Goal: Task Accomplishment & Management: Use online tool/utility

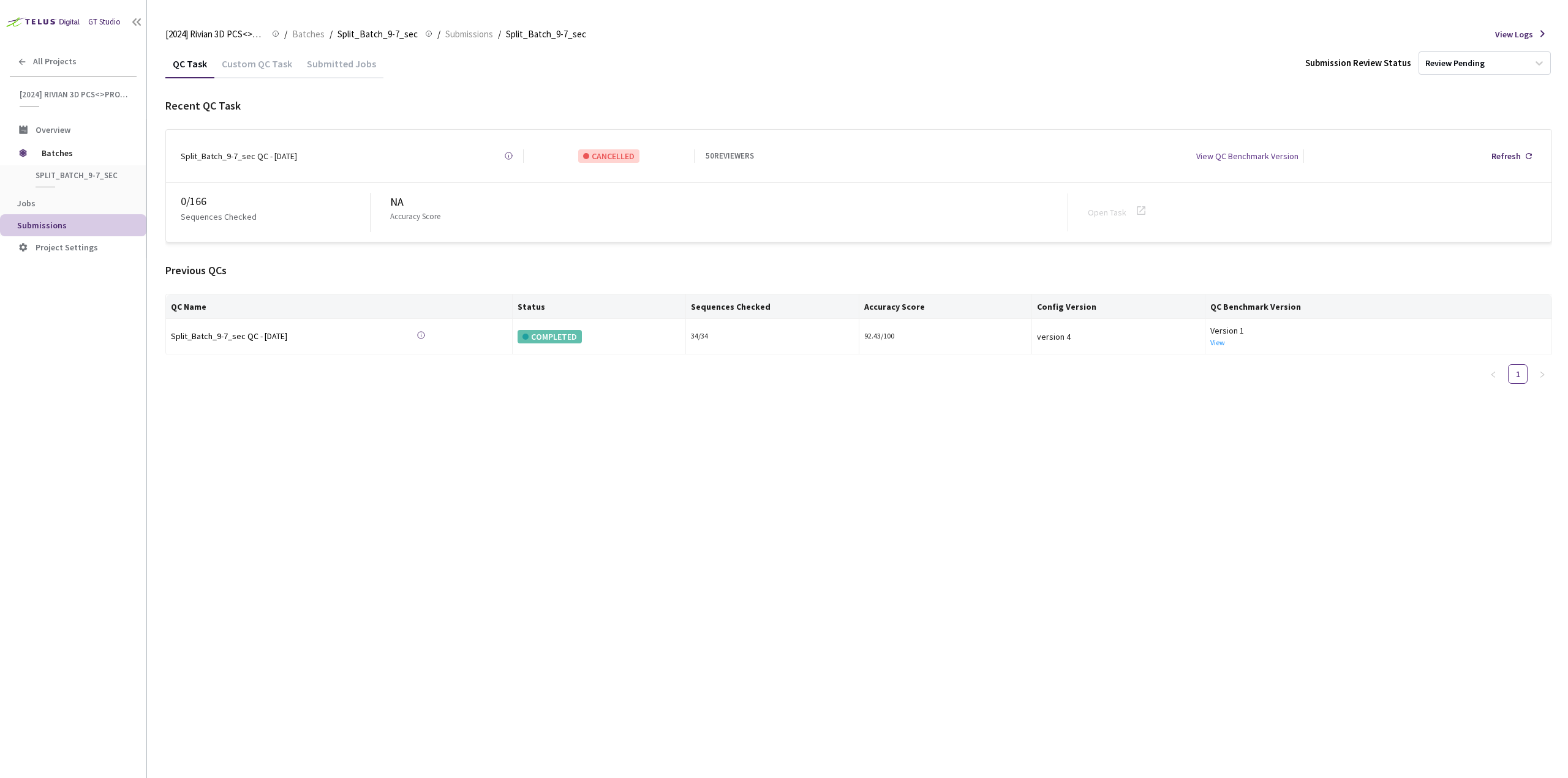
click at [267, 65] on div "Custom QC Task" at bounding box center [257, 67] width 86 height 20
click at [269, 67] on div "Custom QC Task" at bounding box center [257, 67] width 86 height 20
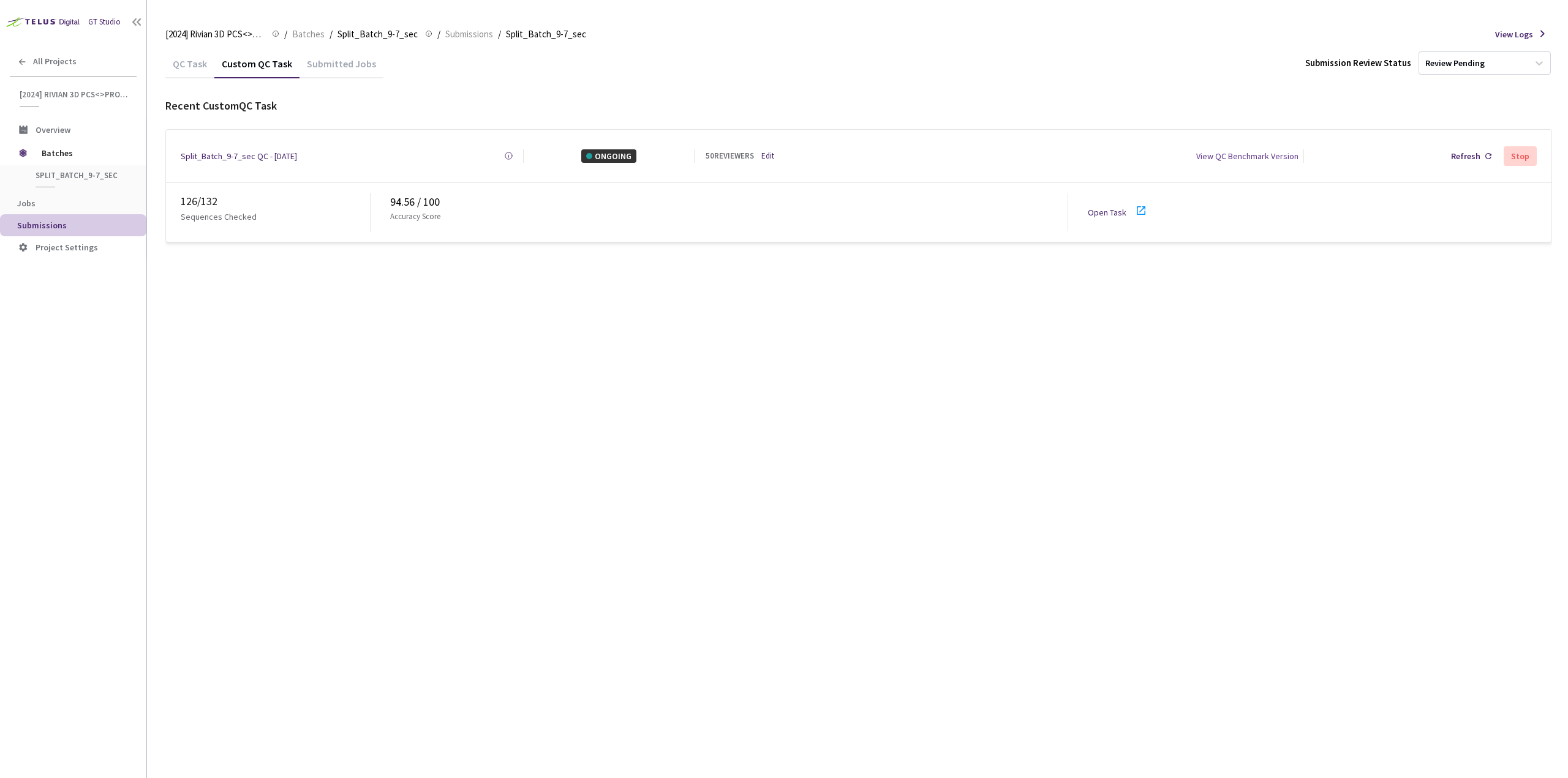
click at [200, 71] on div "QC Task" at bounding box center [190, 67] width 49 height 20
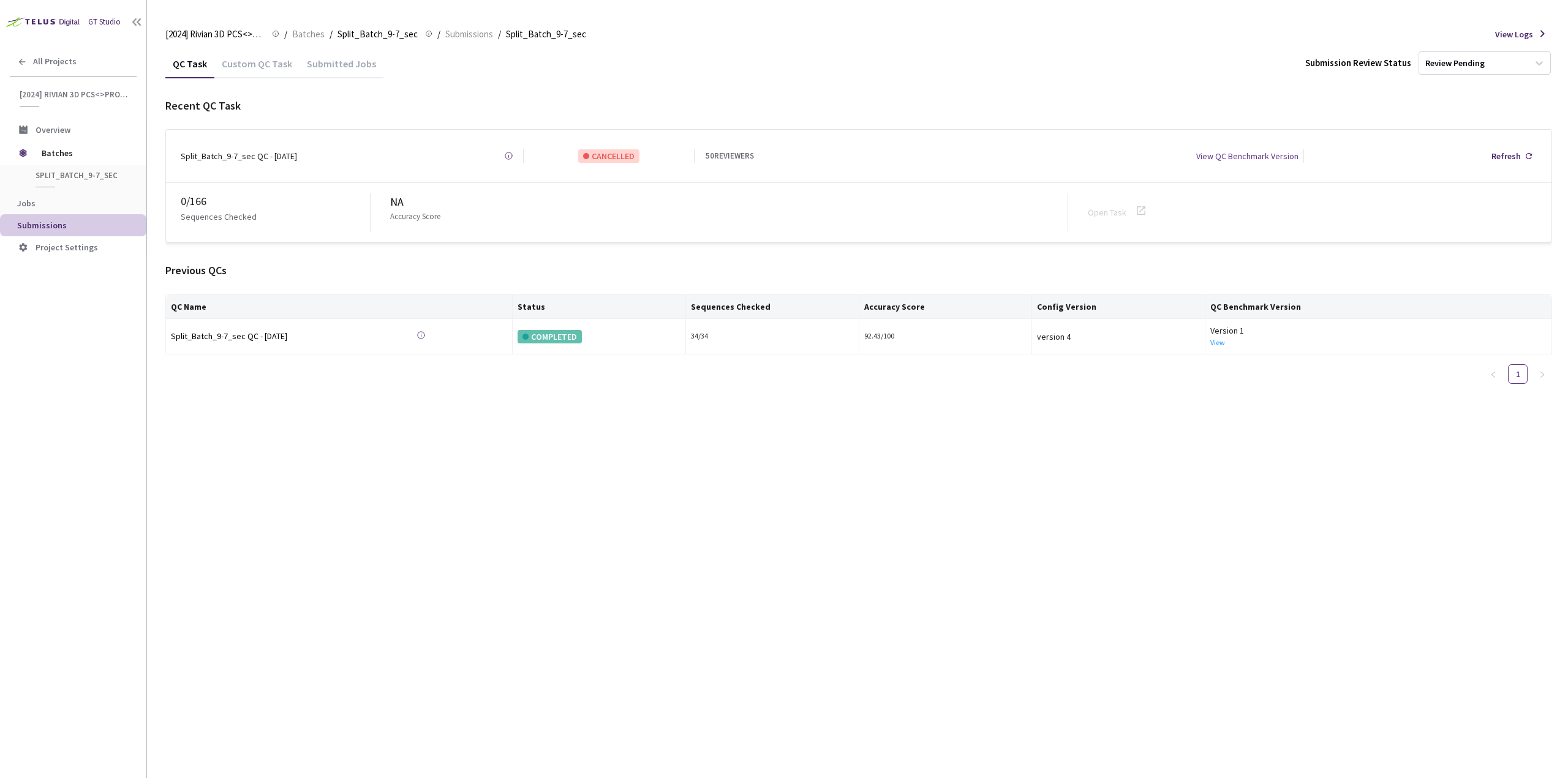
click at [250, 65] on div "Custom QC Task" at bounding box center [257, 67] width 86 height 20
